Goal: Find specific page/section: Find specific page/section

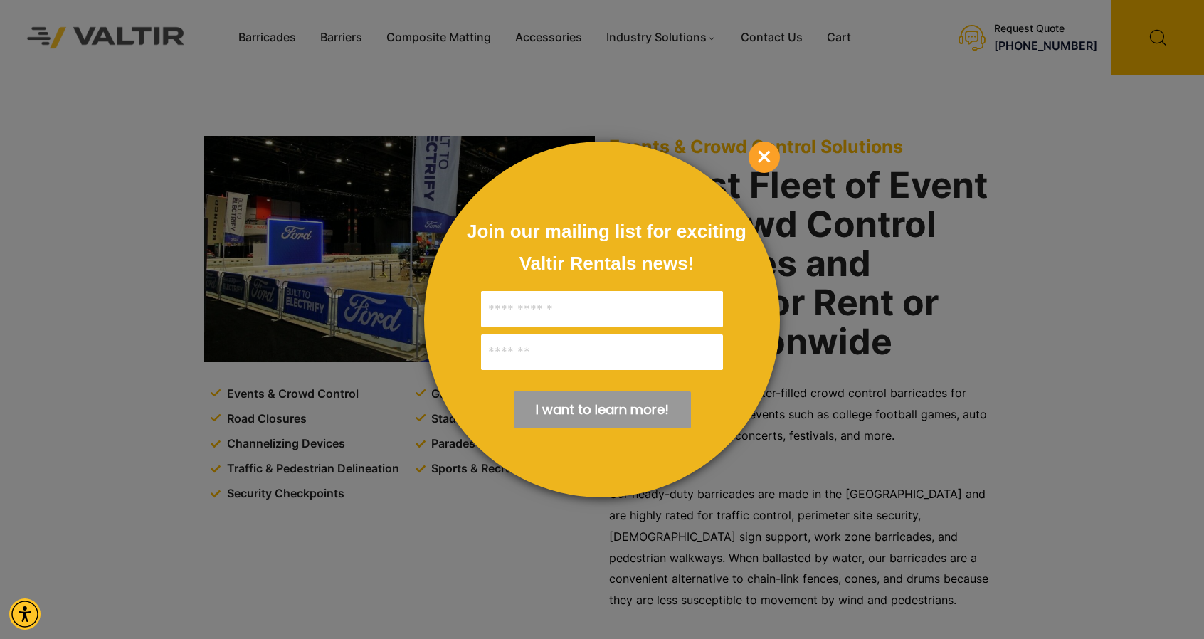
click at [755, 157] on span "×" at bounding box center [764, 157] width 31 height 31
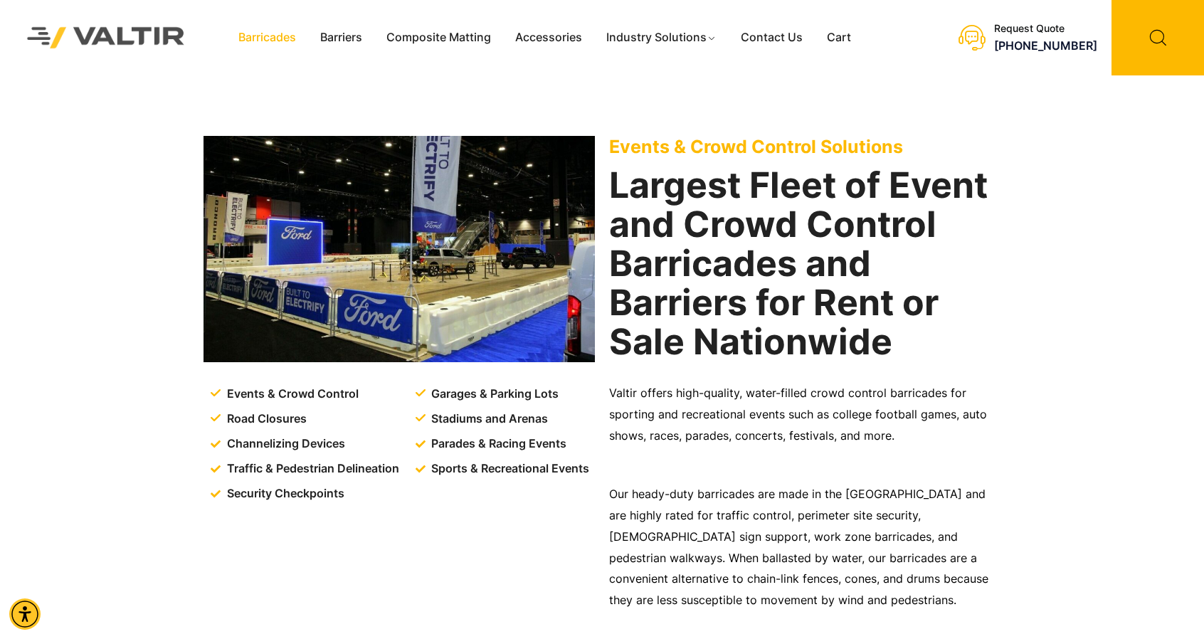
click at [263, 41] on link "Barricades" at bounding box center [267, 37] width 82 height 21
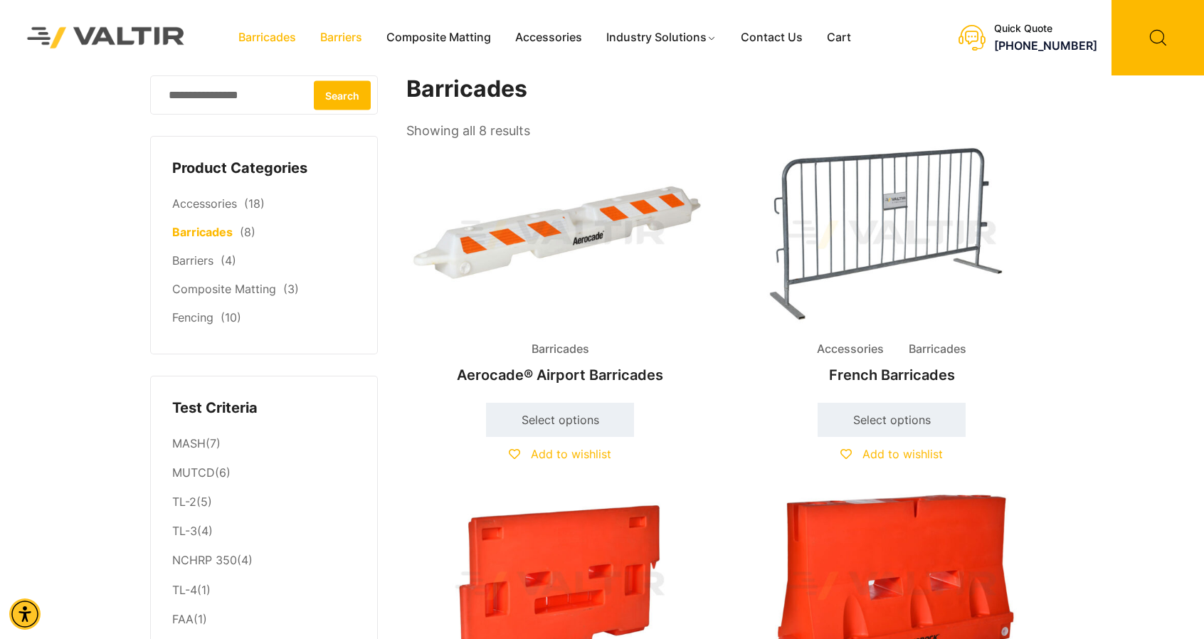
click at [352, 33] on link "Barriers" at bounding box center [341, 37] width 66 height 21
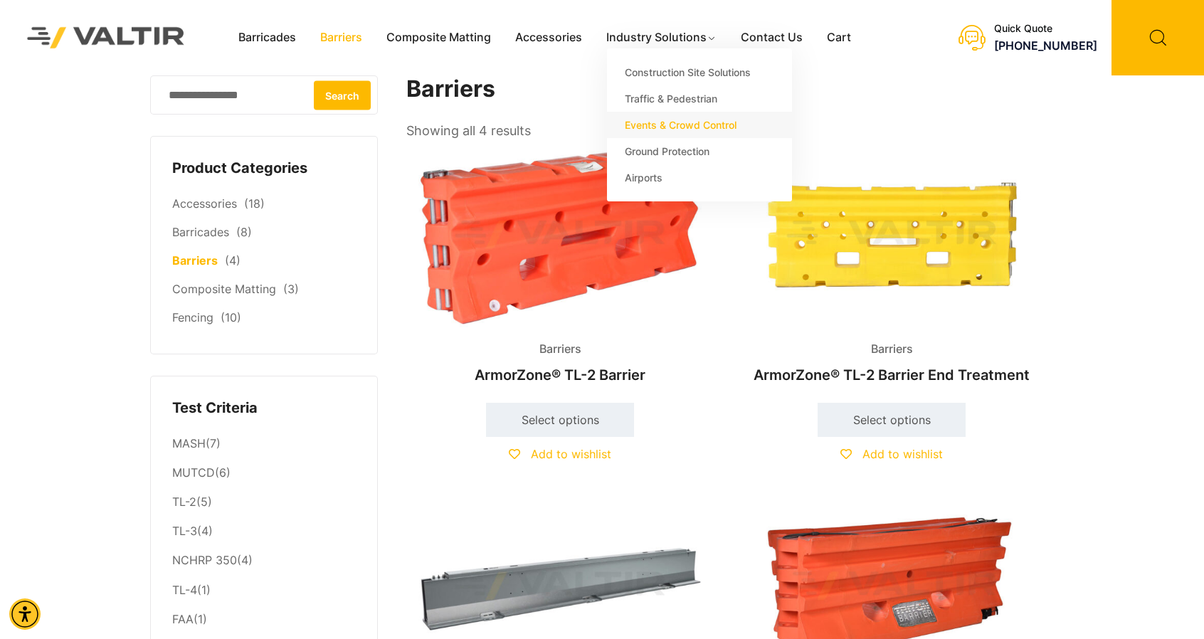
click at [668, 125] on link "Events & Crowd Control" at bounding box center [699, 125] width 185 height 26
